Goal: Transaction & Acquisition: Book appointment/travel/reservation

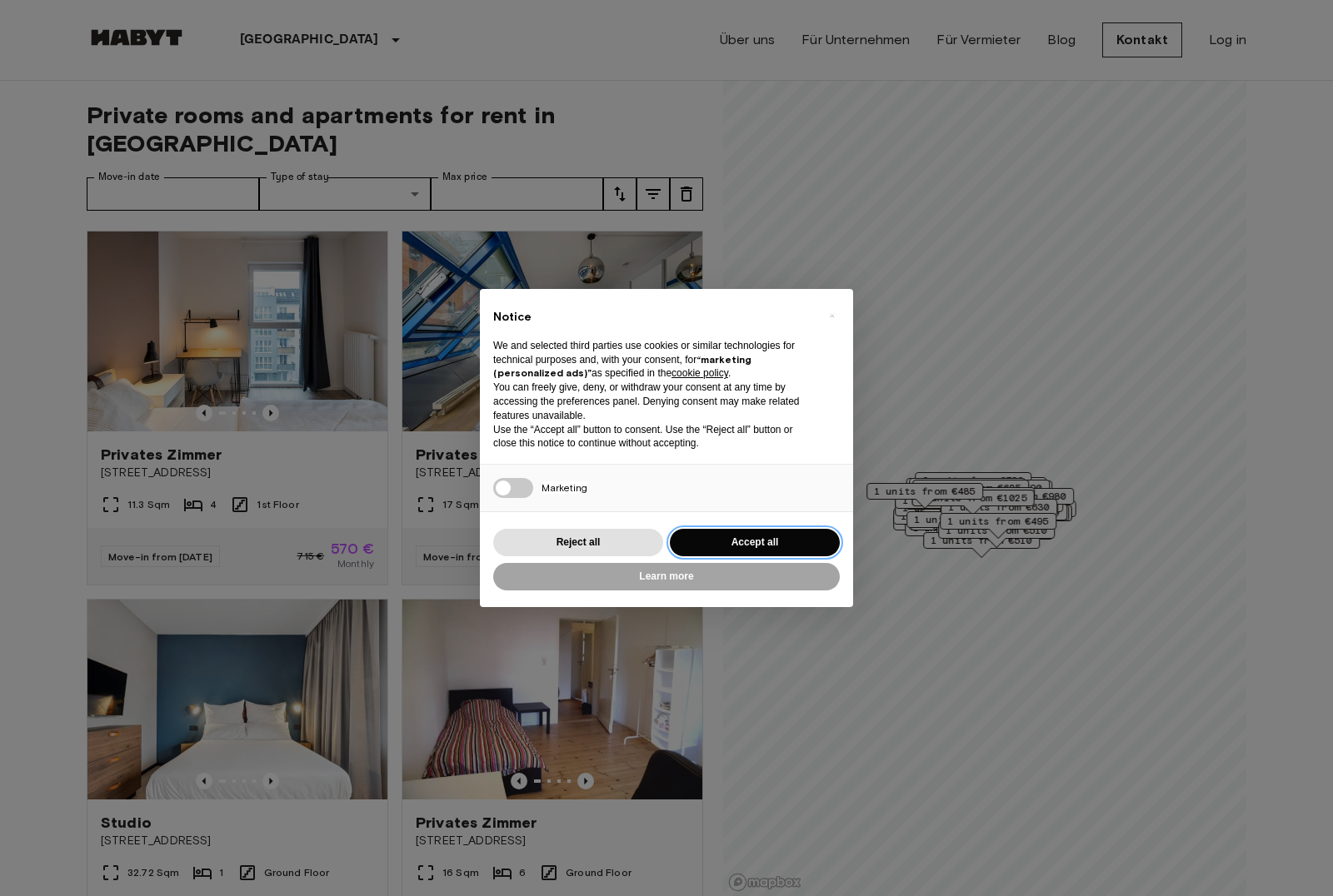
click at [724, 542] on button "Accept all" at bounding box center [755, 542] width 170 height 27
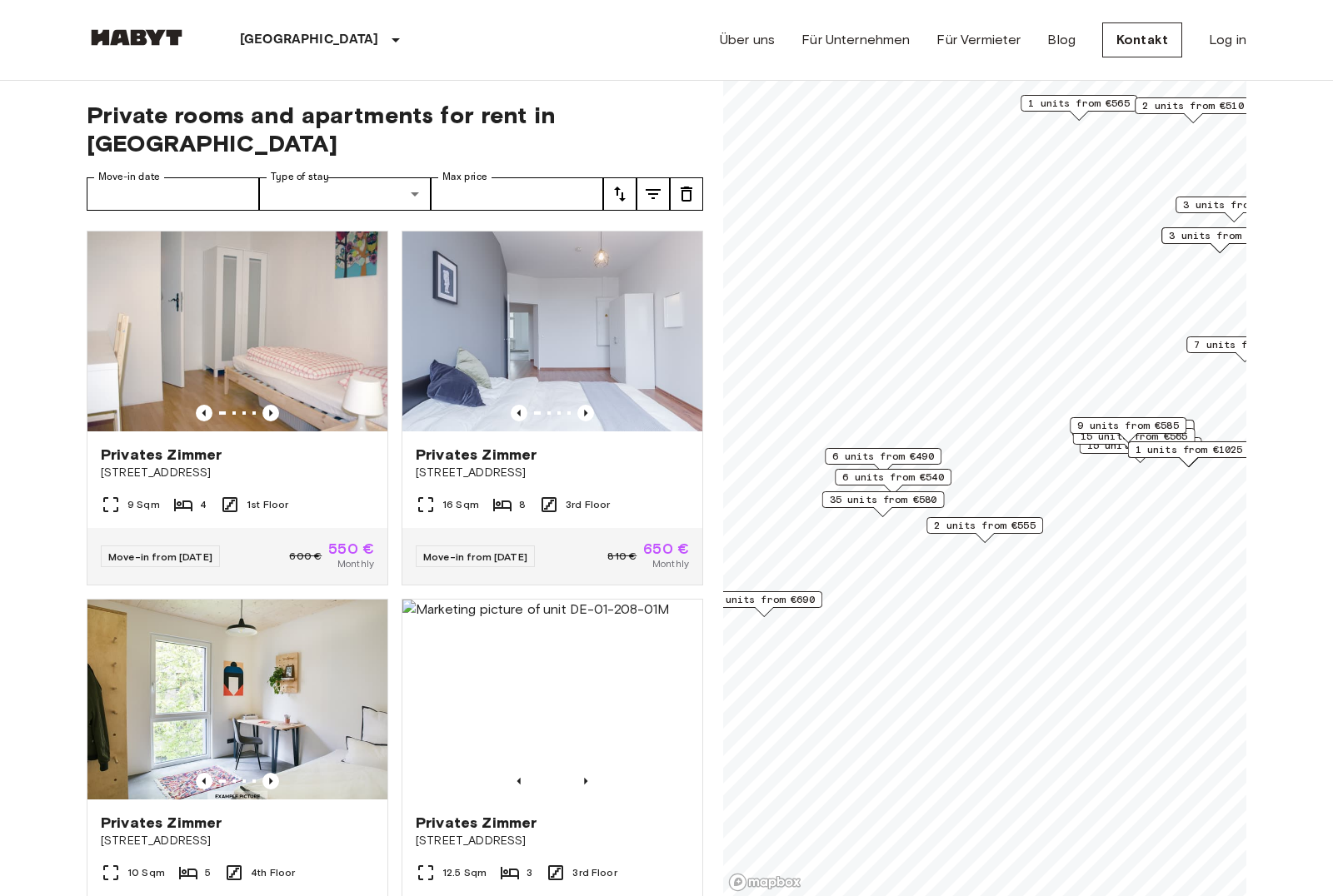
click at [961, 528] on span "2 units from €555" at bounding box center [984, 525] width 102 height 15
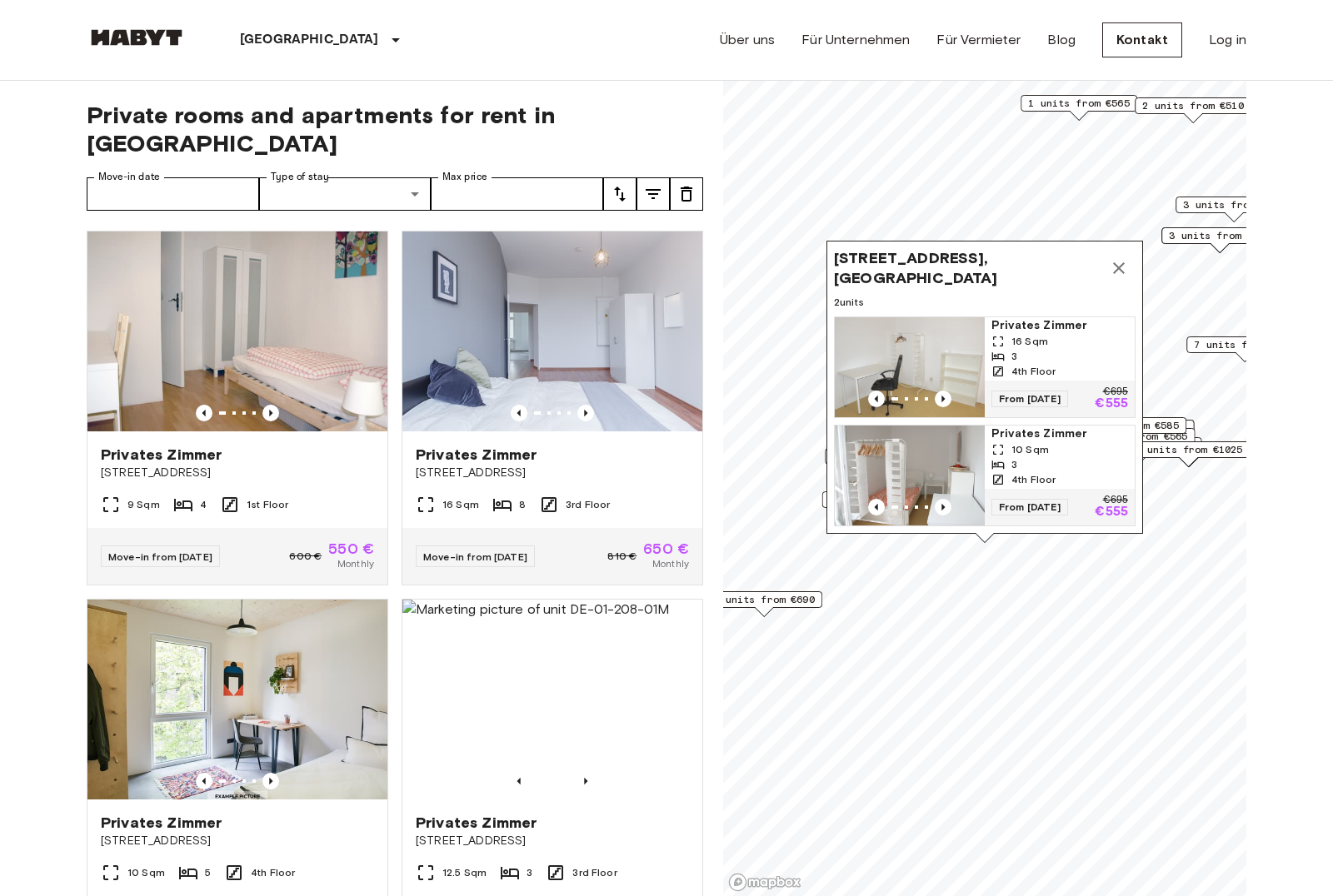
click at [892, 388] on img "Map marker" at bounding box center [910, 367] width 150 height 100
click at [1123, 256] on button "Map marker" at bounding box center [1119, 268] width 34 height 34
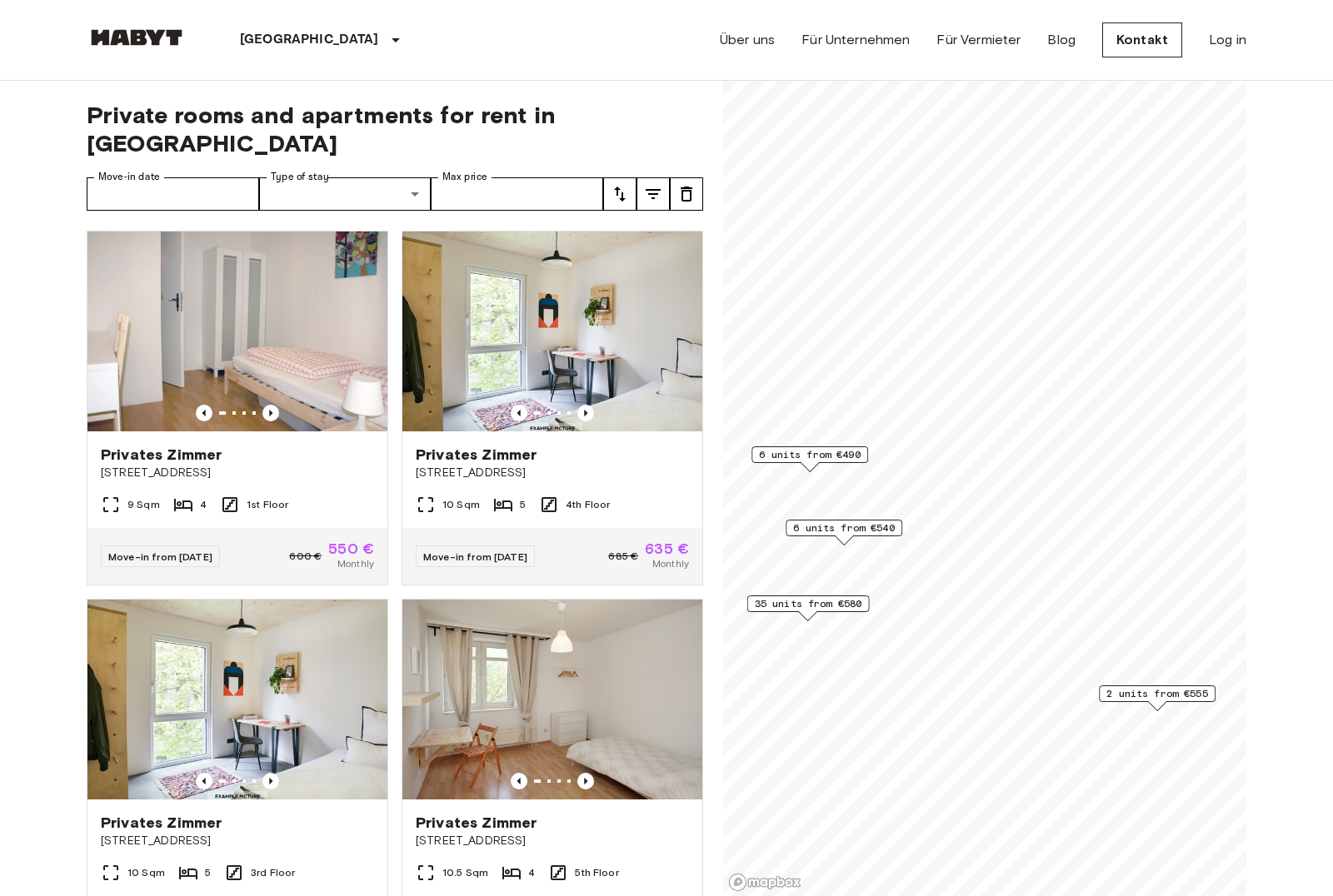
click at [801, 605] on span "35 units from €580" at bounding box center [808, 603] width 107 height 15
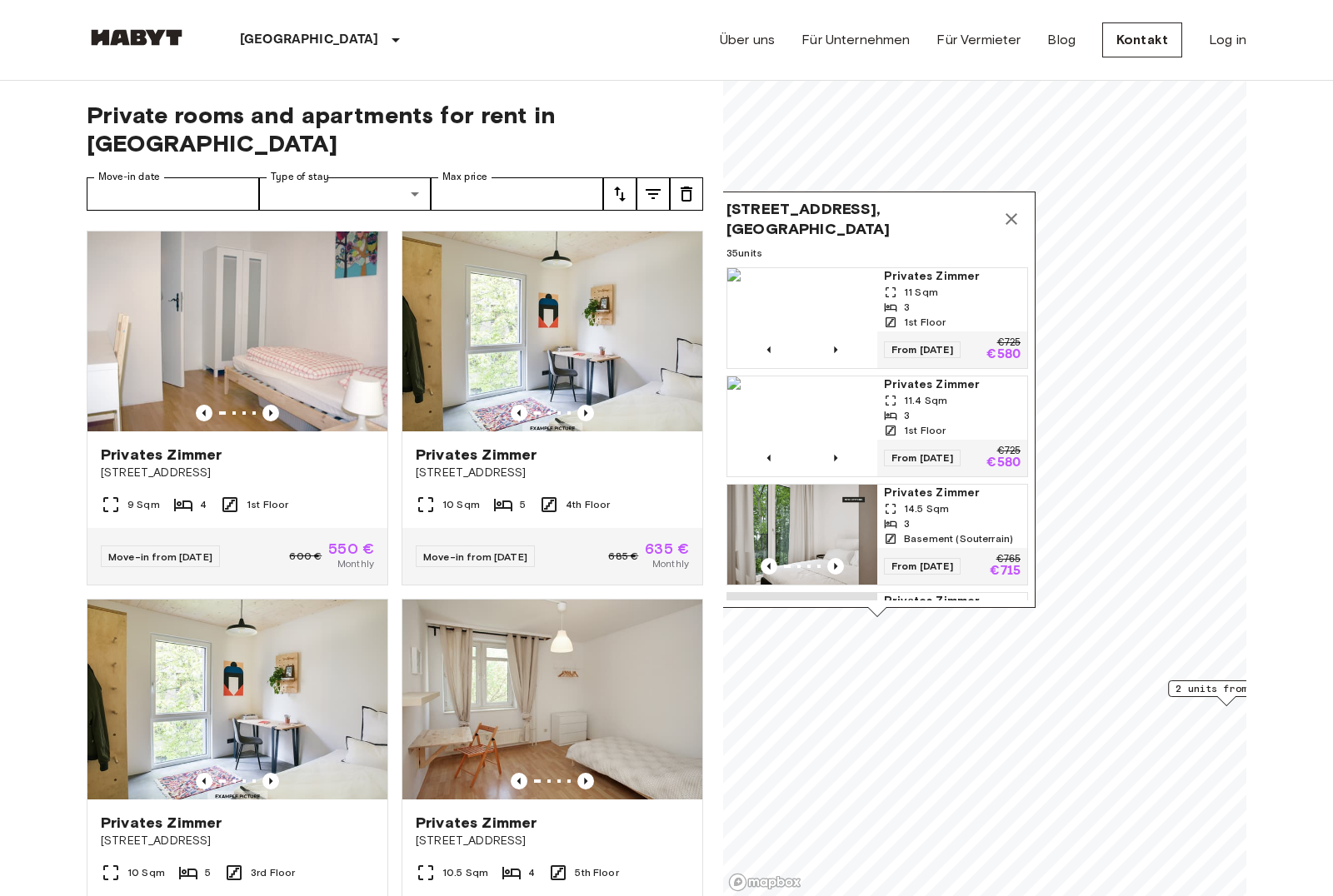
click at [917, 400] on span "11.4 Sqm" at bounding box center [925, 401] width 43 height 15
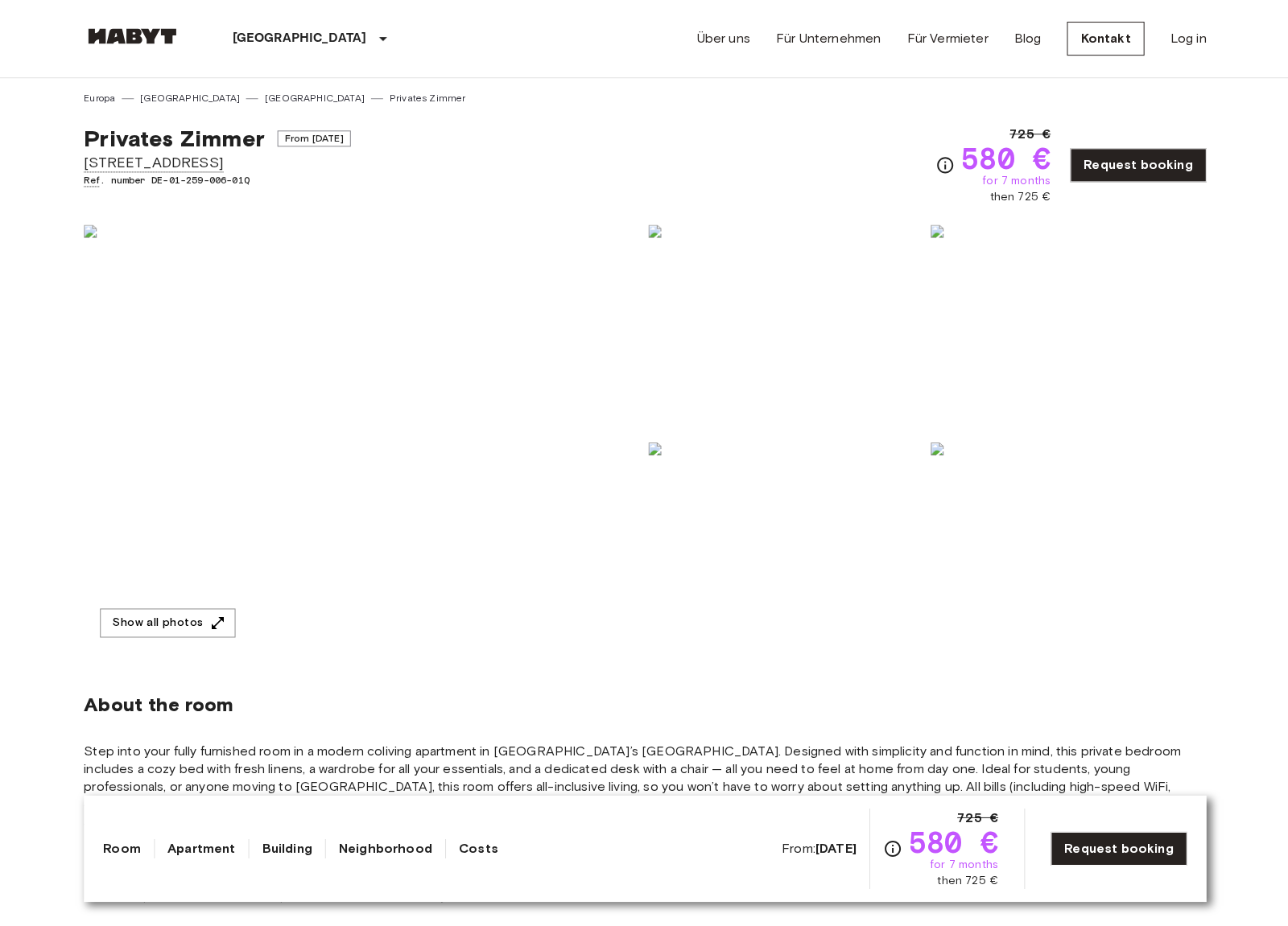
click at [338, 425] on img at bounding box center [362, 438] width 557 height 428
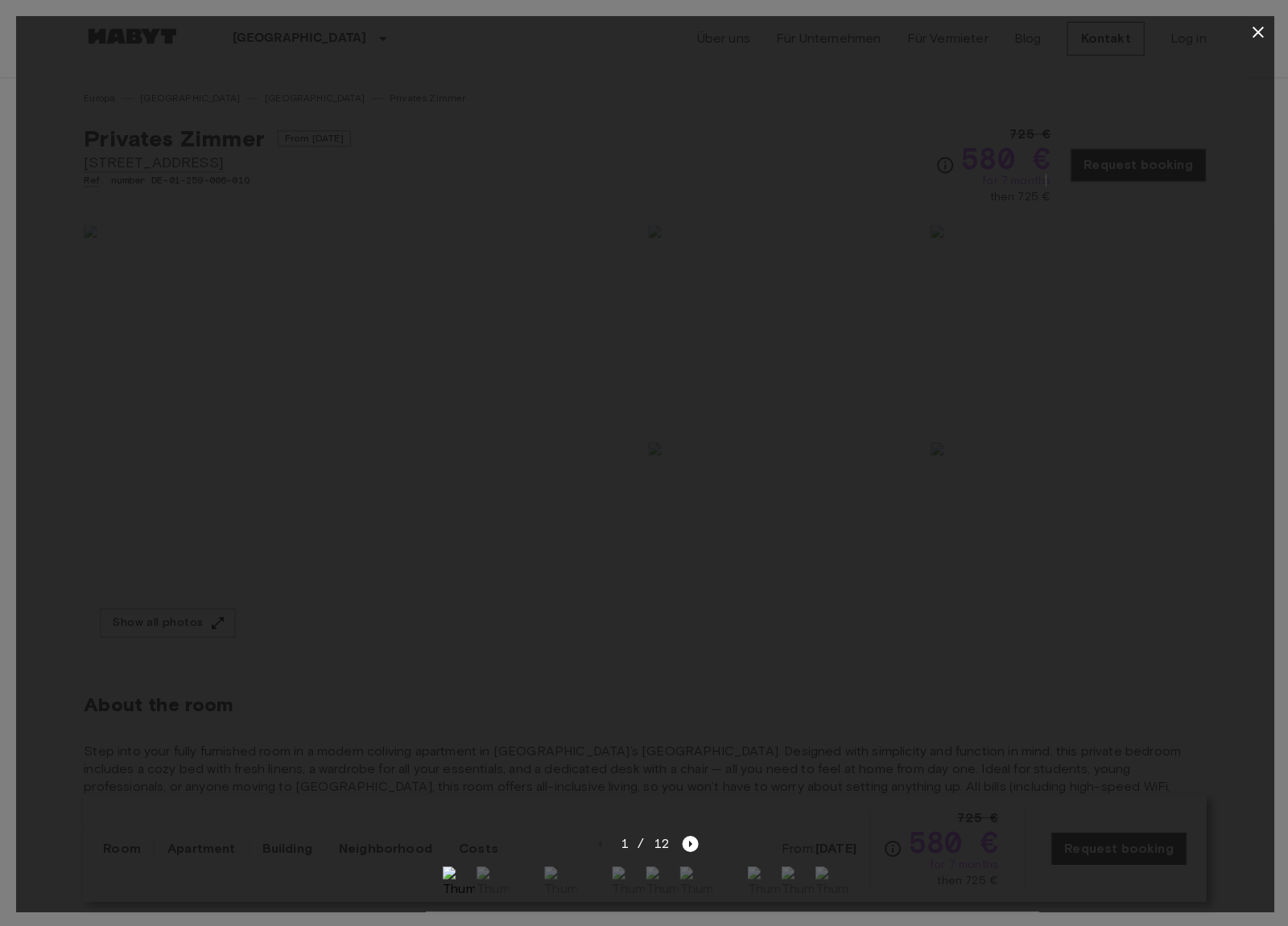
click at [774, 803] on div at bounding box center [644, 441] width 1256 height 784
click at [1250, 32] on icon "button" at bounding box center [1256, 32] width 20 height 20
